Goal: Task Accomplishment & Management: Use online tool/utility

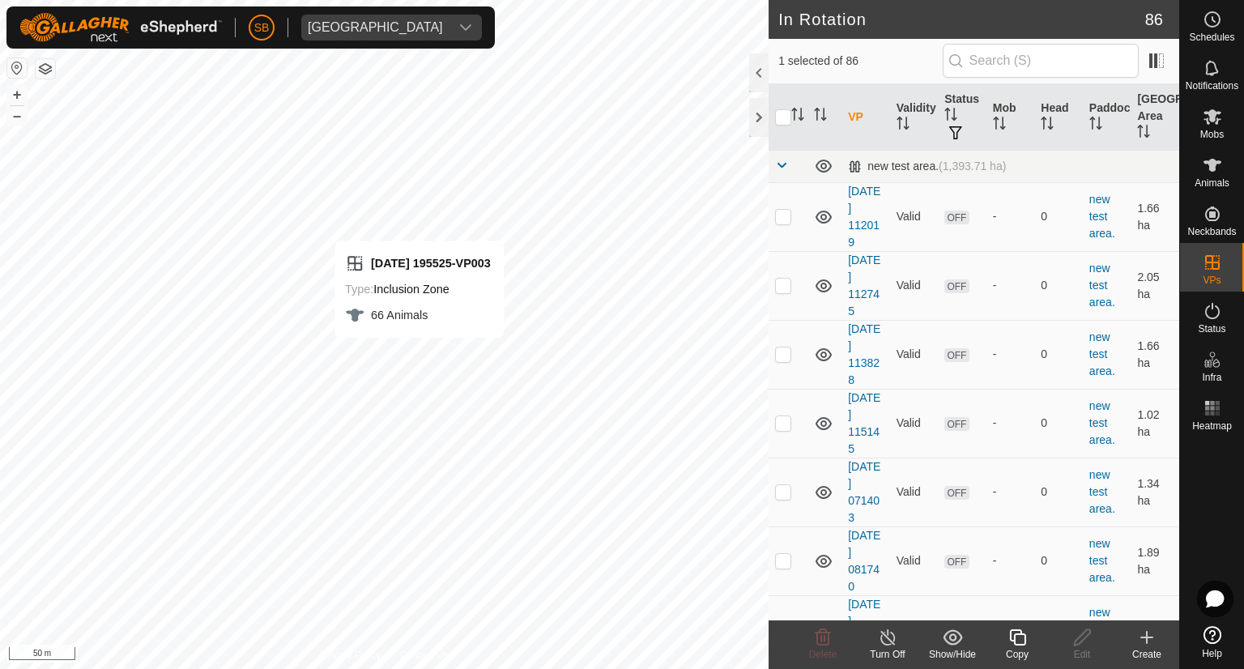
checkbox input "false"
checkbox input "true"
checkbox input "false"
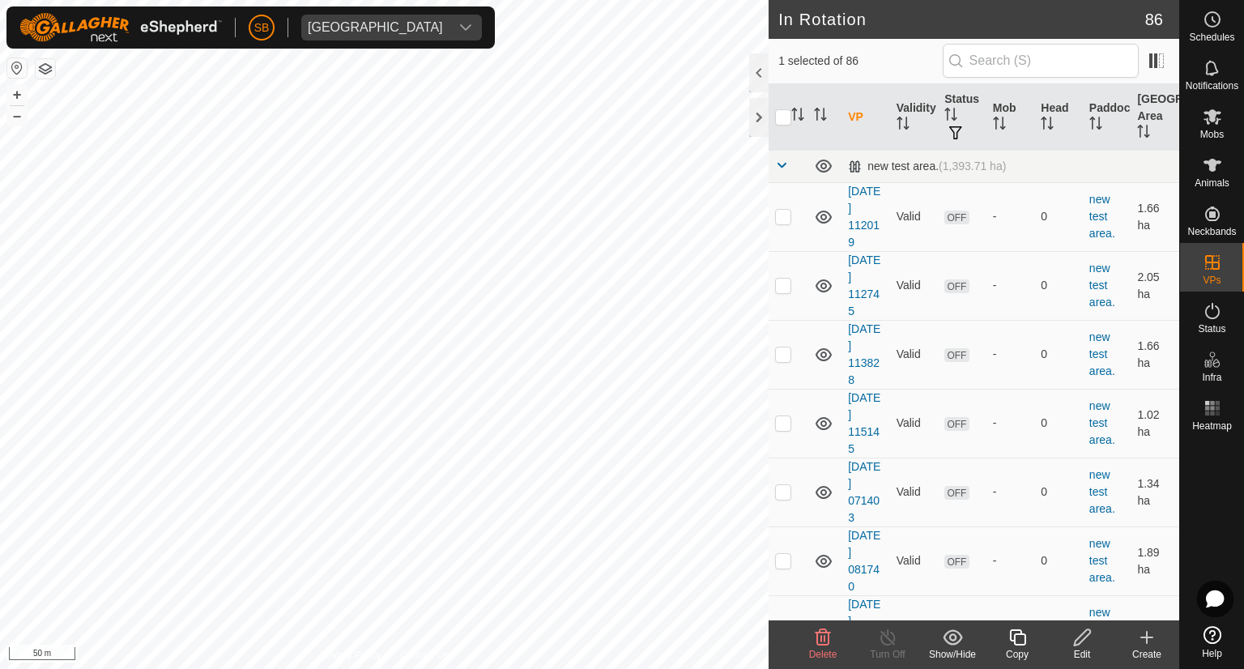
checkbox input "false"
checkbox input "true"
checkbox input "false"
click at [1221, 23] on icon at bounding box center [1212, 19] width 19 height 19
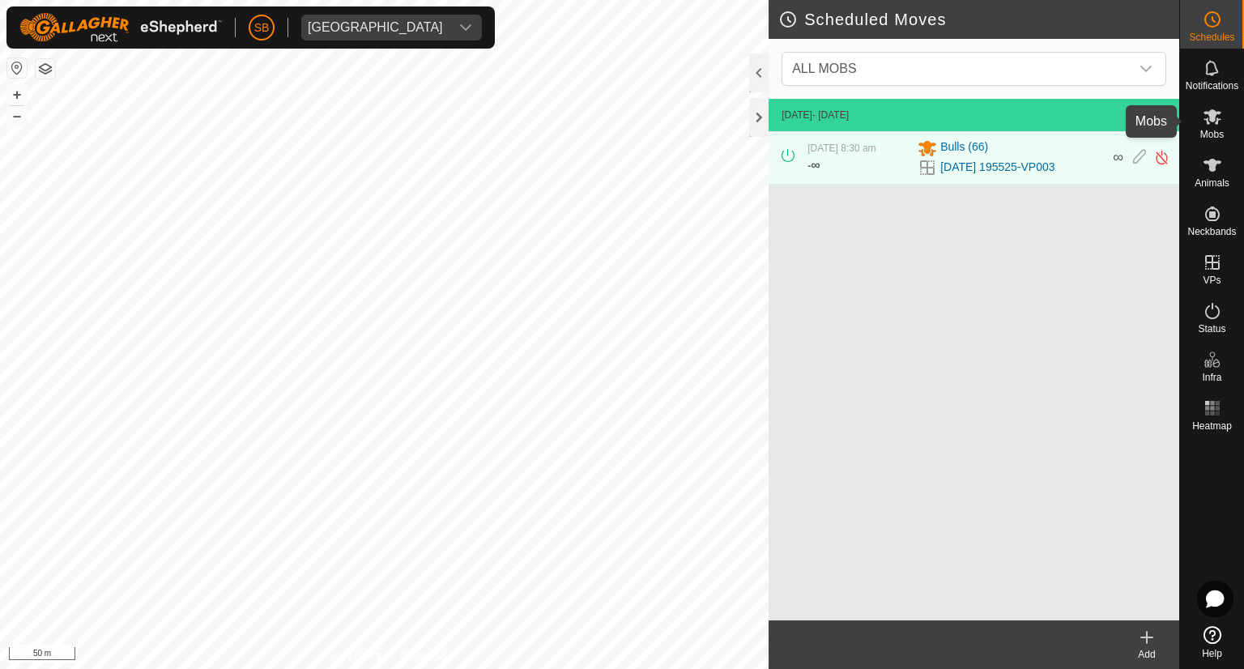
click at [1204, 113] on icon at bounding box center [1212, 116] width 19 height 19
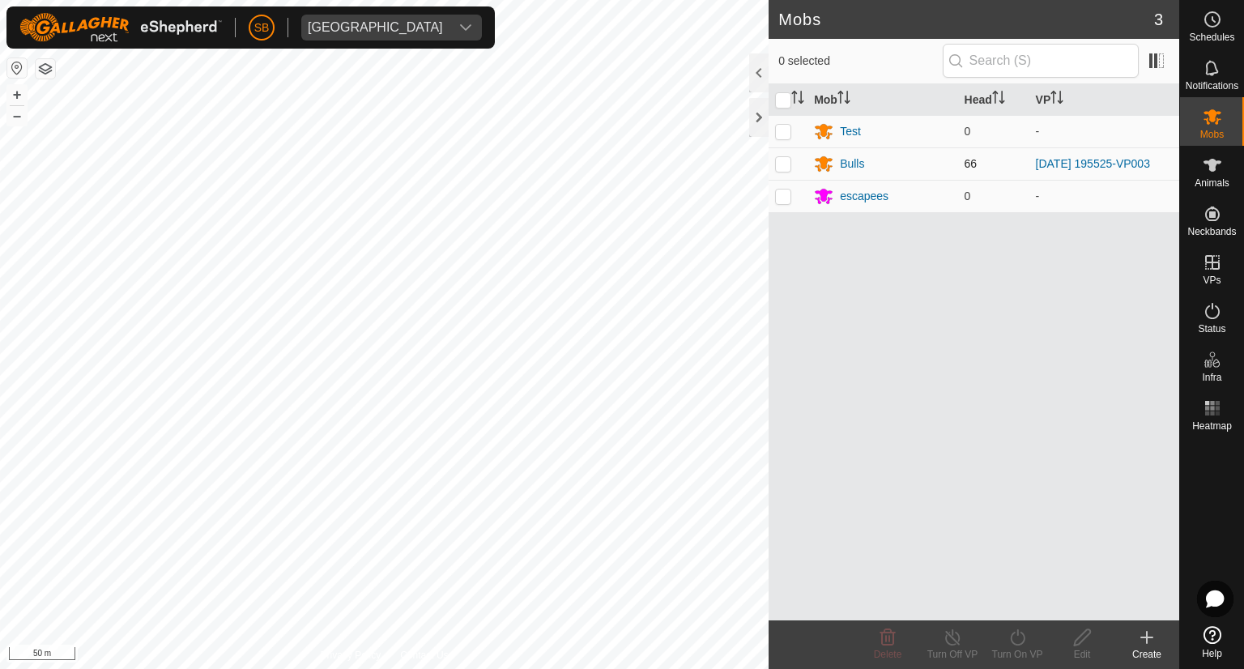
click at [786, 164] on p-checkbox at bounding box center [783, 163] width 16 height 13
checkbox input "true"
click at [1012, 640] on icon at bounding box center [1017, 637] width 15 height 16
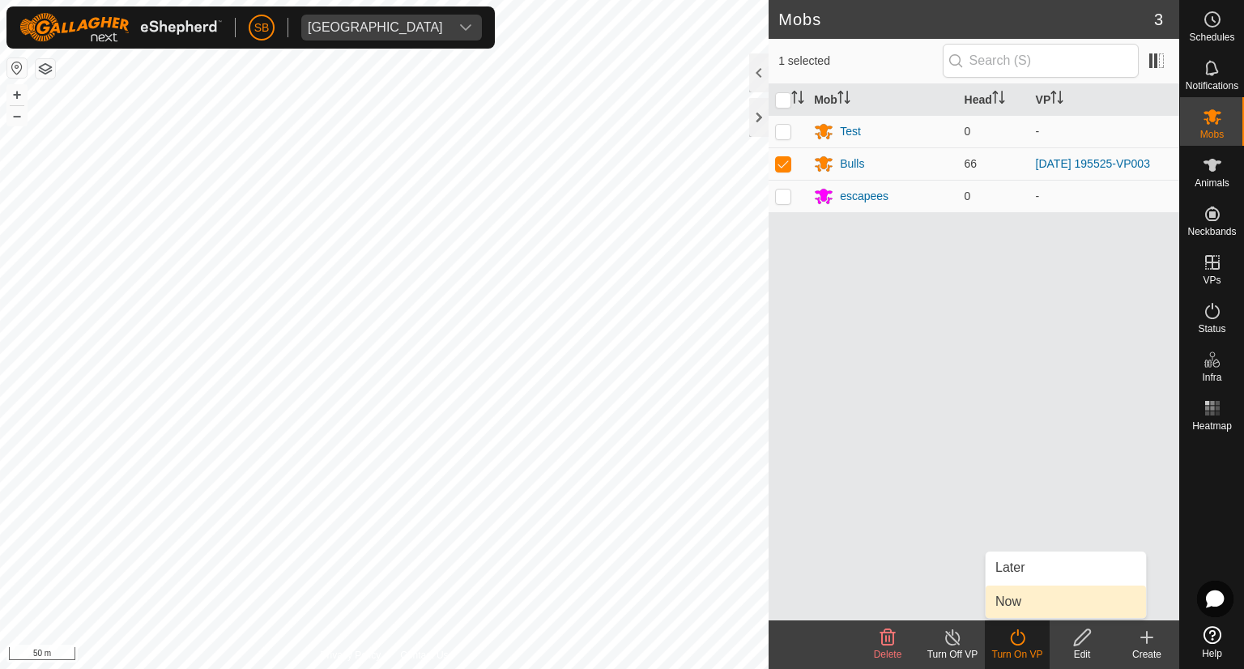
click at [1013, 603] on link "Now" at bounding box center [1066, 602] width 160 height 32
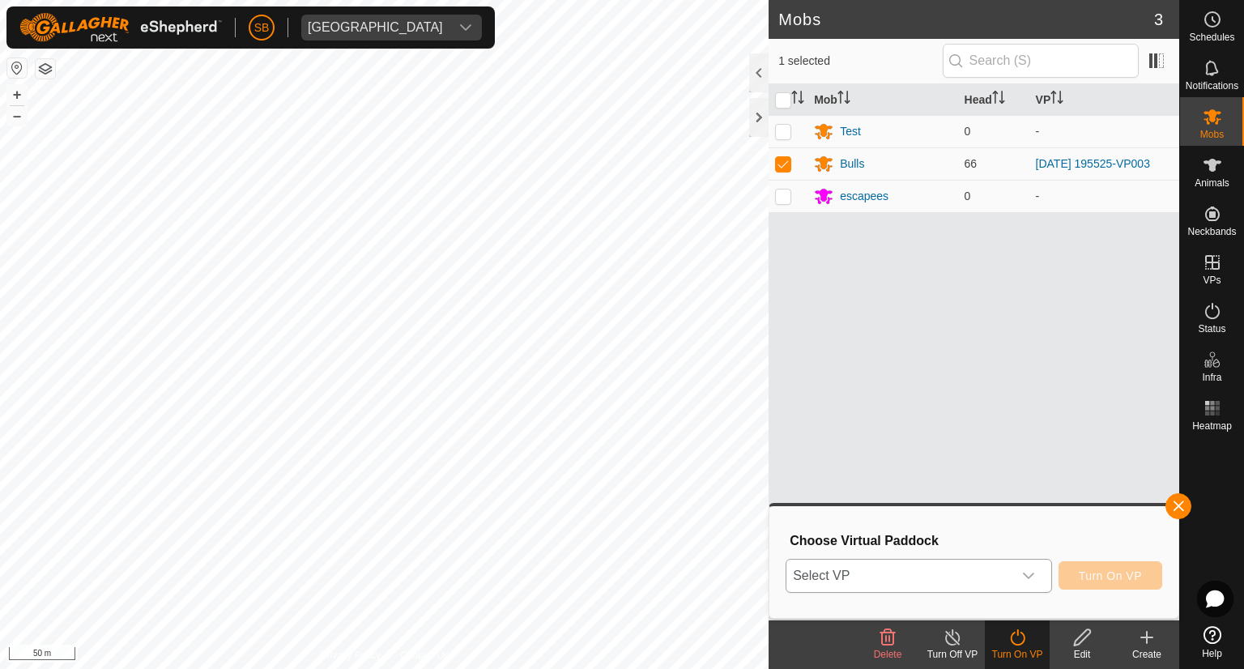
click at [1024, 572] on icon "dropdown trigger" at bounding box center [1028, 575] width 13 height 13
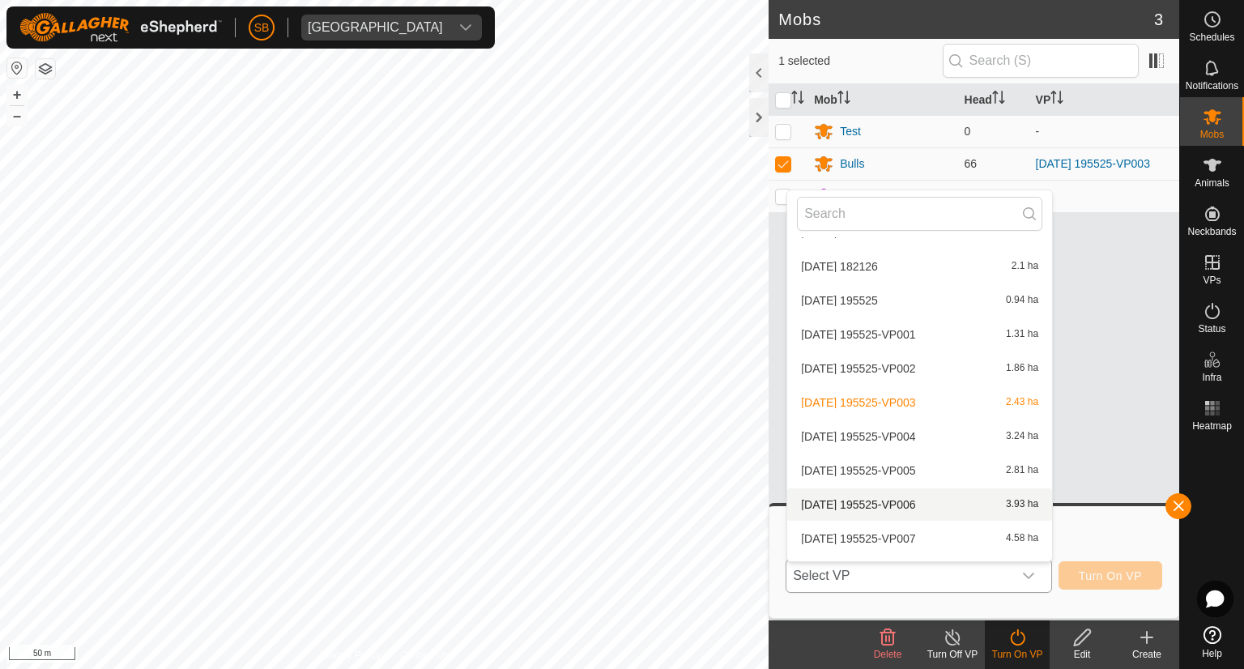
scroll to position [2611, 0]
click at [917, 466] on li "[DATE] 195525-VP005 2.81 ha" at bounding box center [919, 470] width 265 height 32
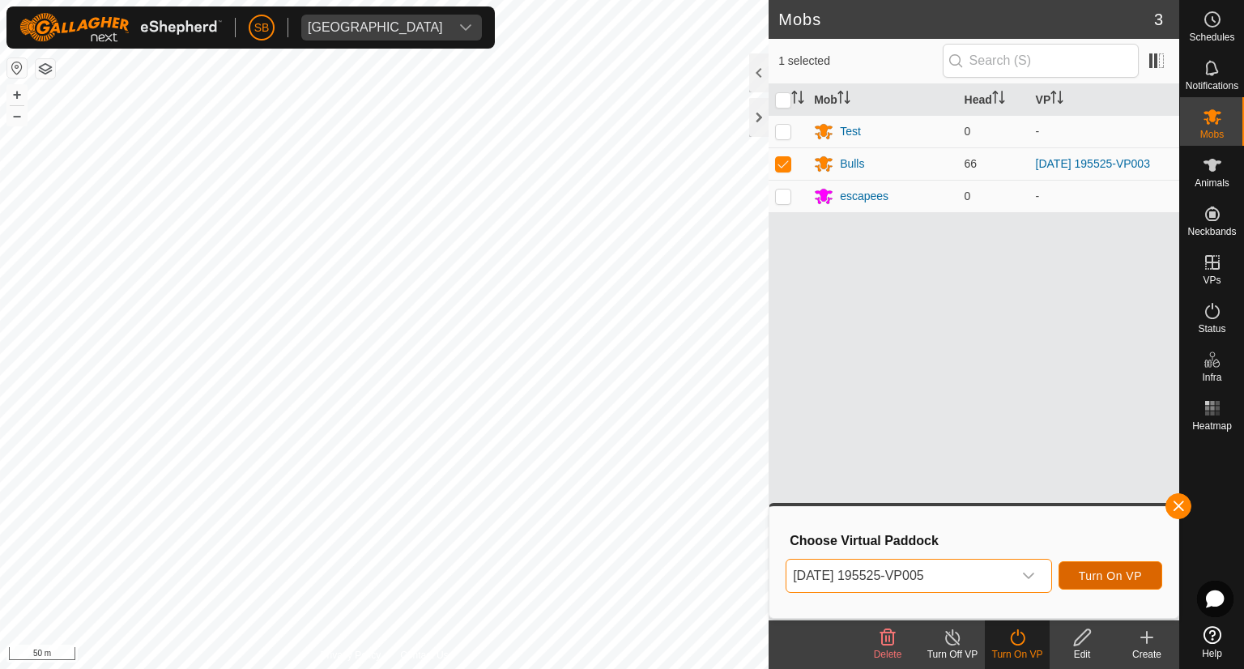
click at [1120, 574] on span "Turn On VP" at bounding box center [1110, 575] width 63 height 13
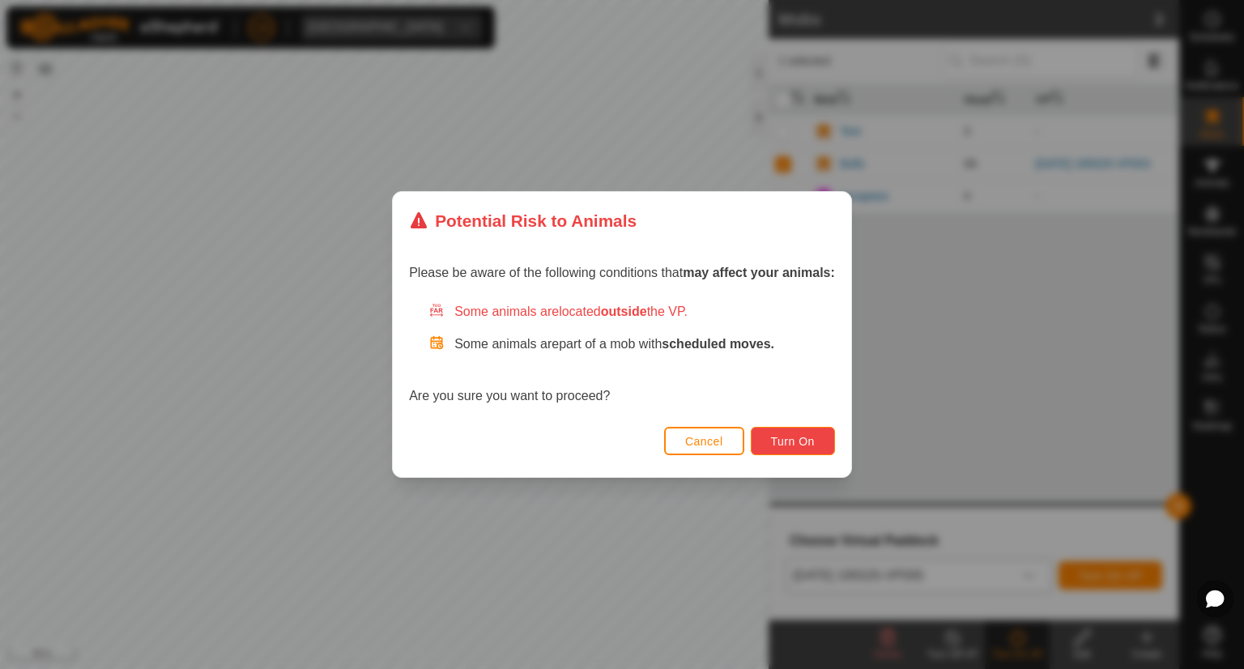
click at [815, 440] on span "Turn On" at bounding box center [793, 441] width 44 height 13
